Goal: Find specific page/section: Find specific page/section

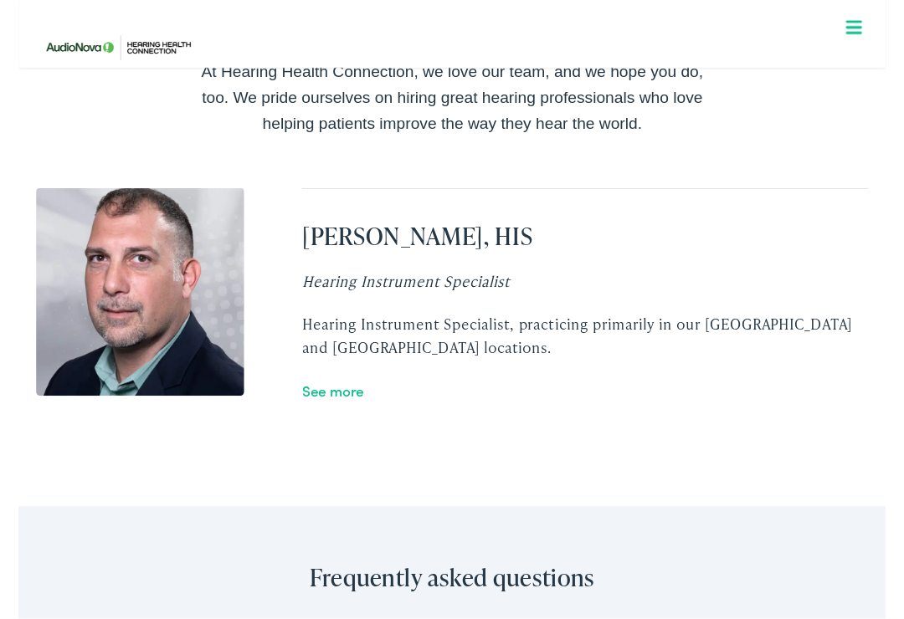
scroll to position [2977, 0]
click at [339, 397] on link "See more" at bounding box center [327, 407] width 64 height 21
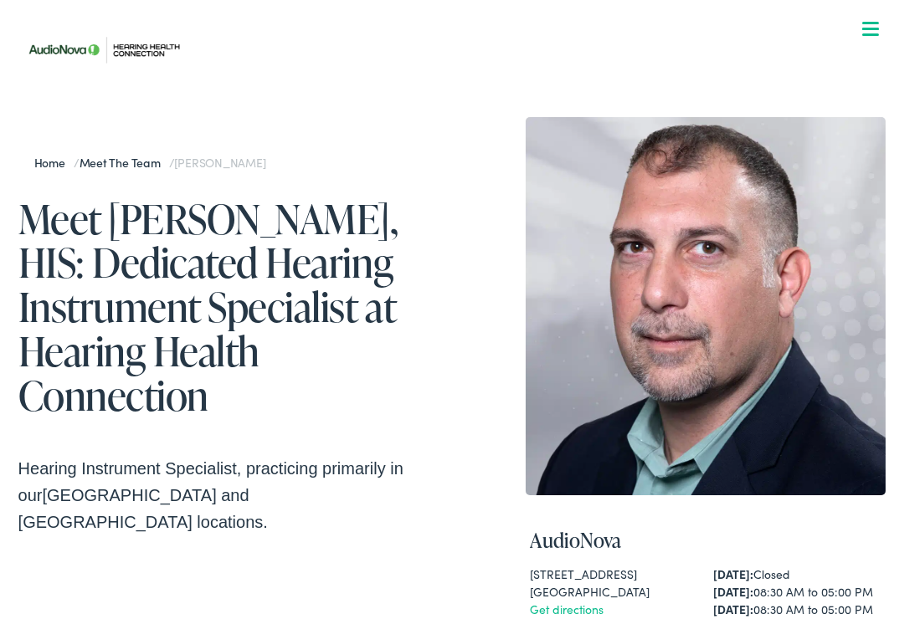
click at [480, 117] on div "Home / Meet the Team / [PERSON_NAME] Meet [PERSON_NAME], HIS: Dedicated Hearing…" at bounding box center [452, 531] width 868 height 828
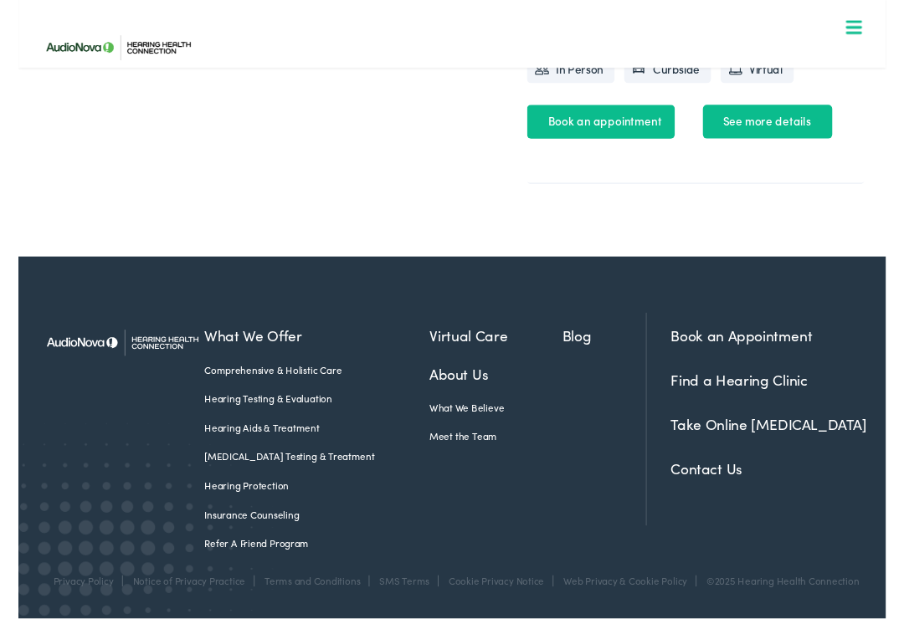
scroll to position [756, 0]
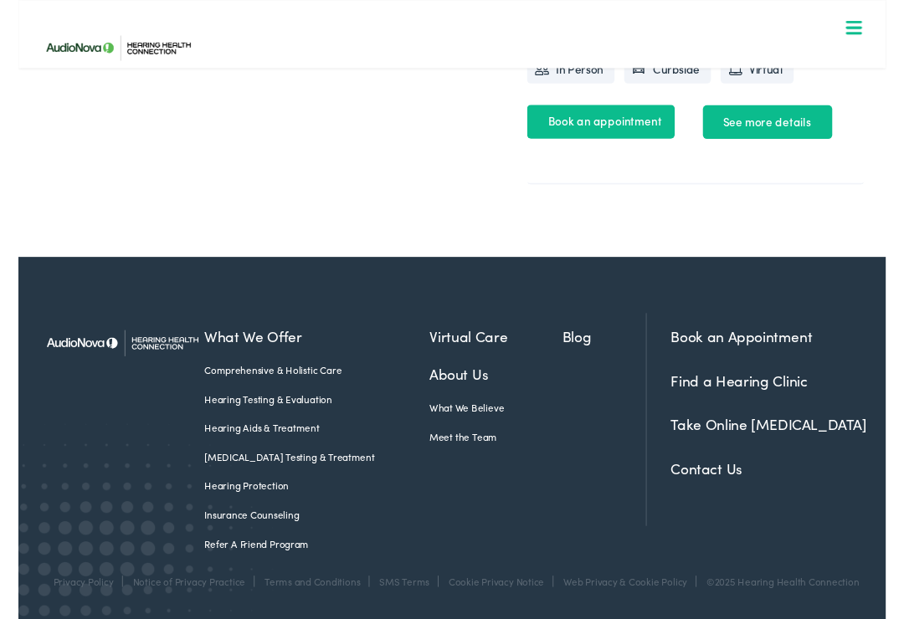
click at [790, 137] on link "See more details" at bounding box center [780, 127] width 135 height 35
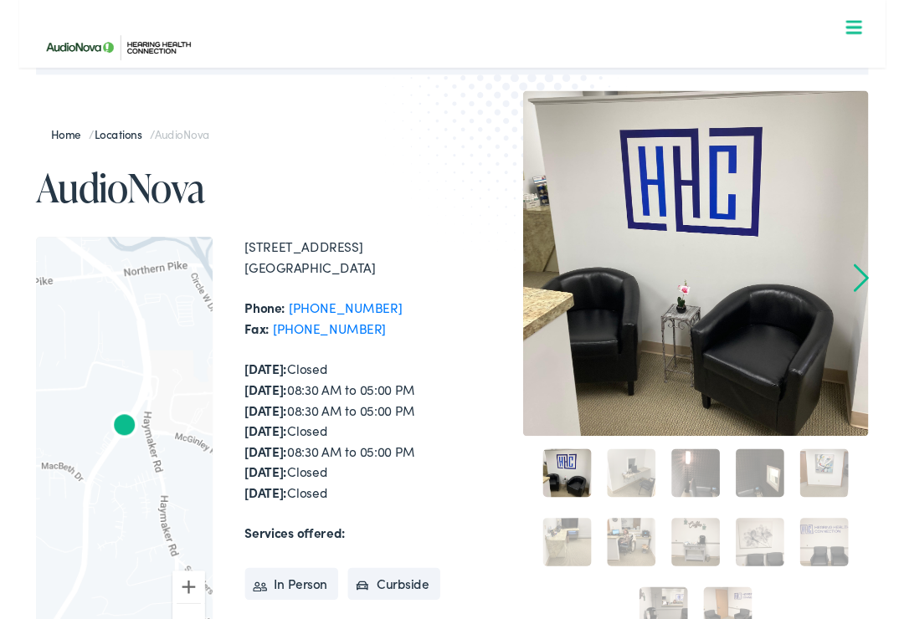
scroll to position [185, 0]
